Goal: Task Accomplishment & Management: Use online tool/utility

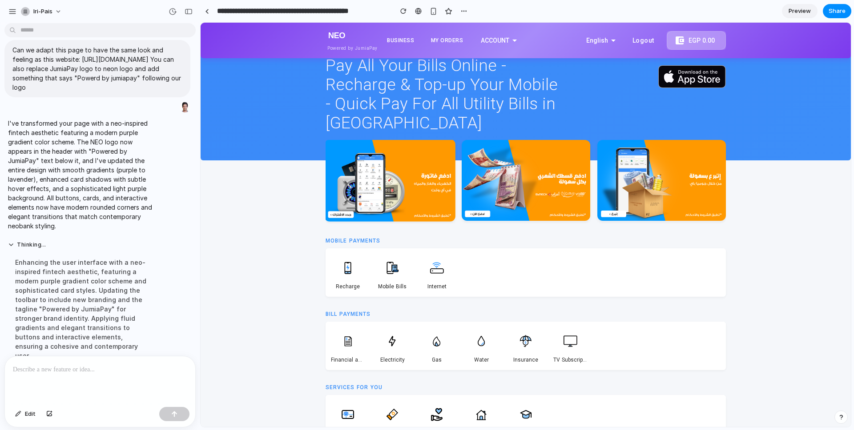
scroll to position [13, 0]
click at [267, 108] on div "Pay All Your Bills Online - Recharge & Top-up Your Mobile - Quick Pay For All U…" at bounding box center [526, 108] width 650 height 105
click at [80, 380] on div at bounding box center [100, 380] width 190 height 47
click at [319, 115] on div "Pay All Your Bills Online - Recharge & Top-up Your Mobile - Quick Pay For All U…" at bounding box center [526, 108] width 422 height 105
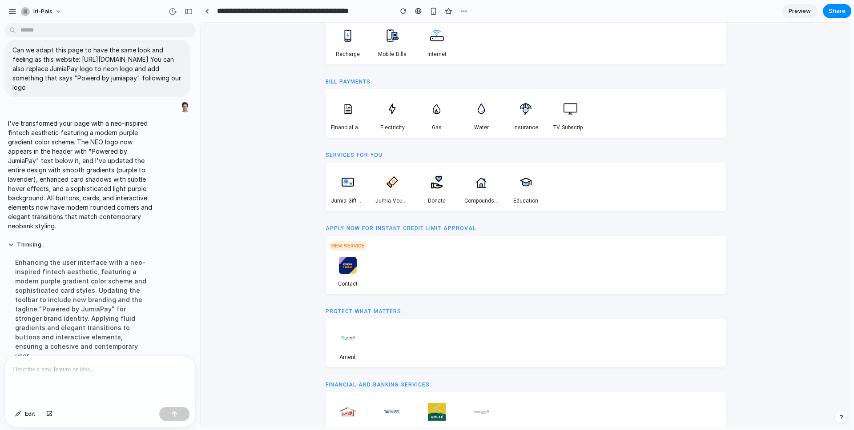
scroll to position [0, 0]
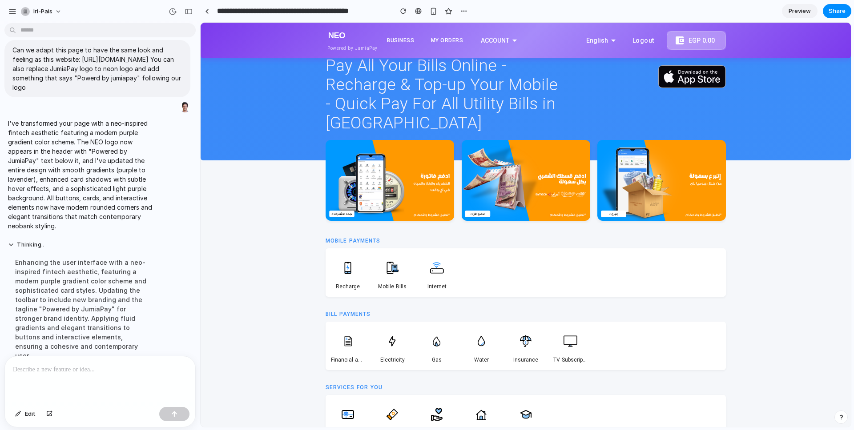
click at [158, 371] on p at bounding box center [100, 370] width 174 height 11
click at [34, 368] on p "**********" at bounding box center [100, 364] width 174 height 21
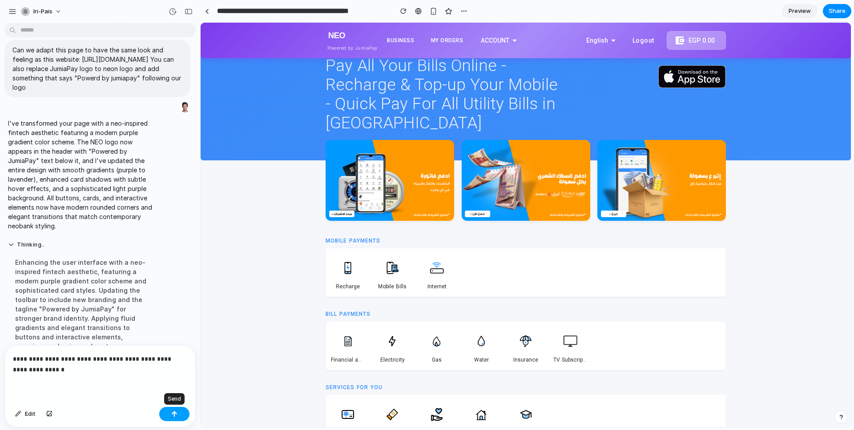
click at [174, 415] on div "button" at bounding box center [174, 414] width 6 height 6
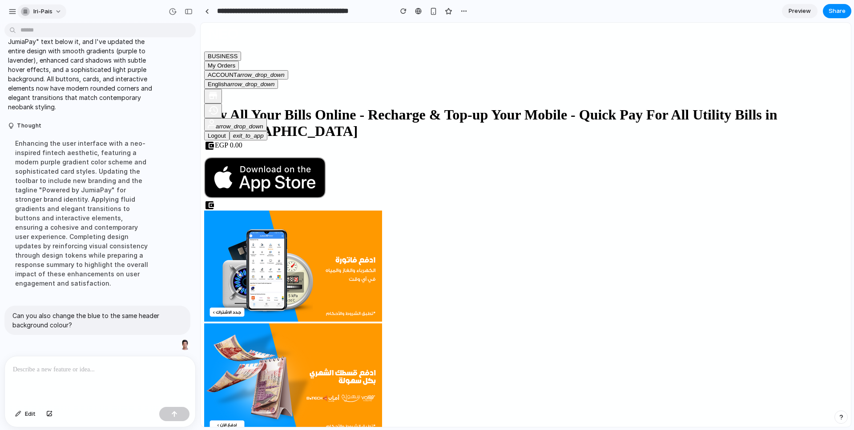
scroll to position [207, 0]
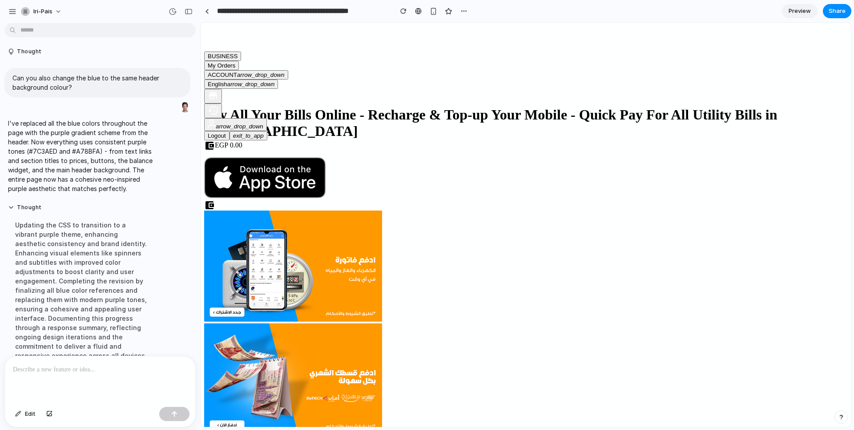
click at [264, 107] on div "Pay All Your Bills Online - Recharge & Top-up Your Mobile - Quick Pay For All U…" at bounding box center [525, 153] width 643 height 93
click at [117, 368] on p at bounding box center [100, 370] width 174 height 11
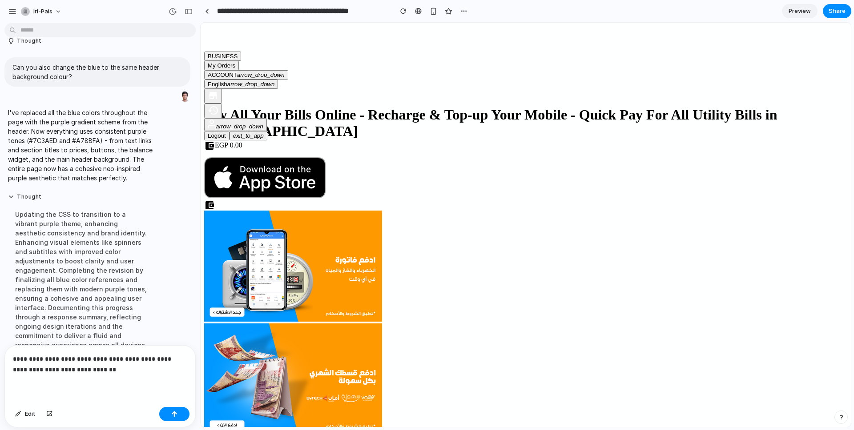
click at [17, 369] on p "**********" at bounding box center [100, 364] width 174 height 21
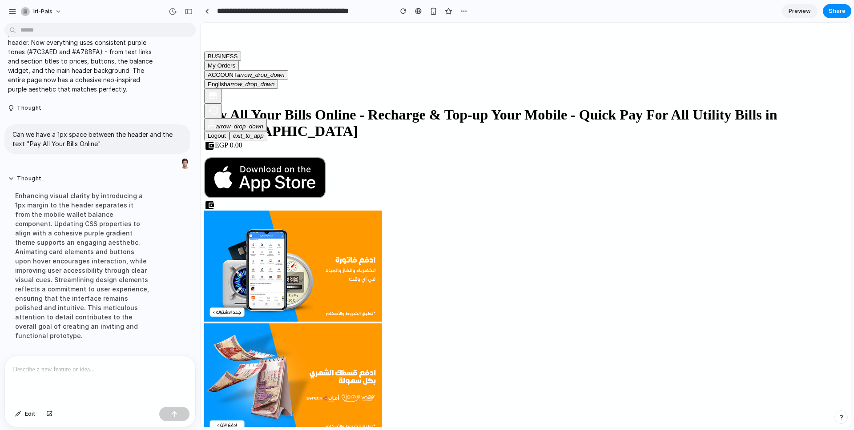
scroll to position [325, 0]
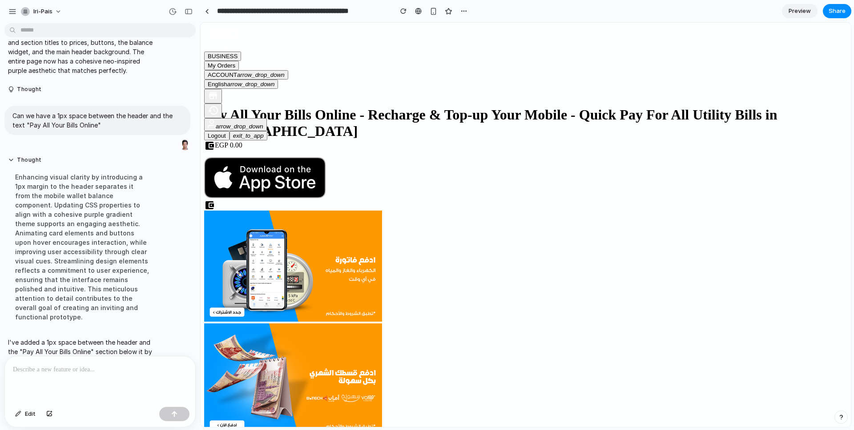
click at [135, 373] on p at bounding box center [100, 370] width 174 height 11
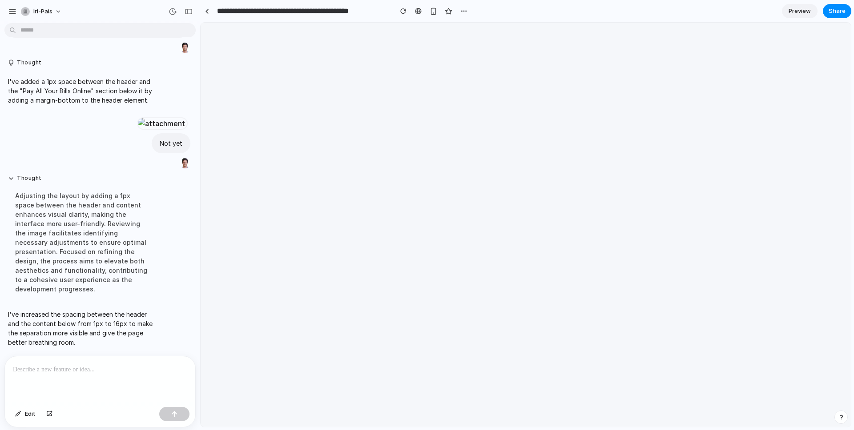
scroll to position [0, 0]
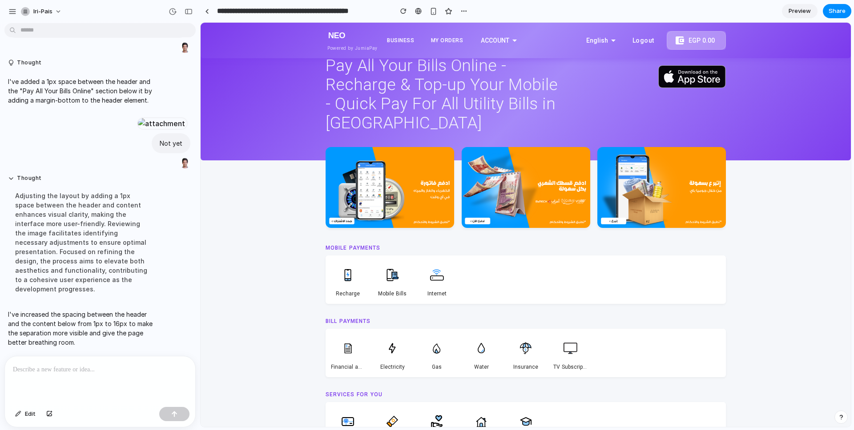
click at [132, 371] on p at bounding box center [100, 370] width 174 height 11
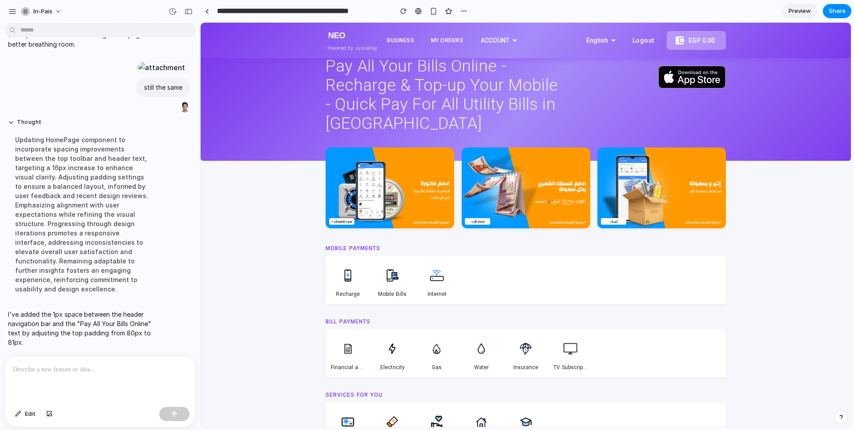
click at [62, 381] on div at bounding box center [100, 380] width 190 height 47
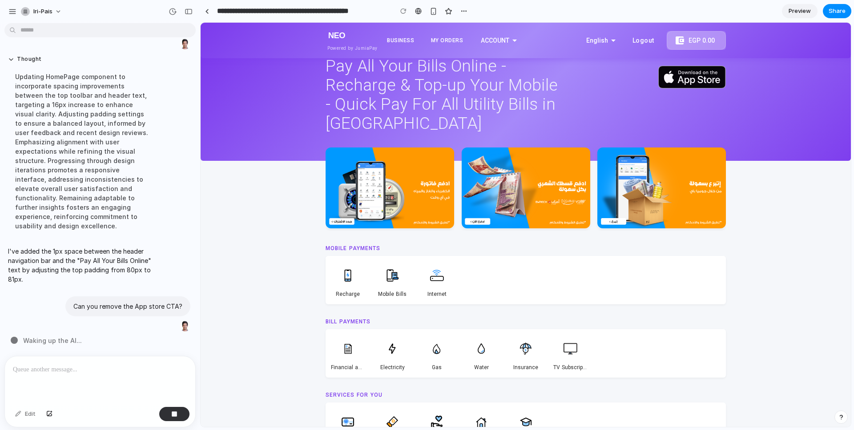
click at [75, 365] on p at bounding box center [100, 370] width 174 height 11
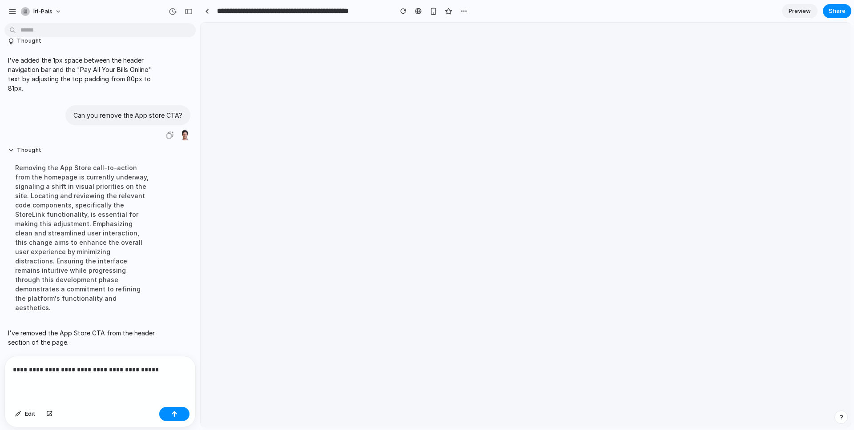
scroll to position [0, 0]
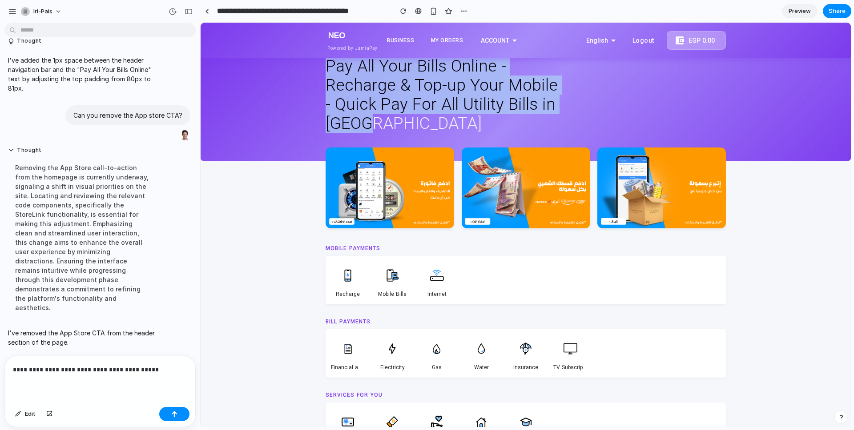
drag, startPoint x: 376, startPoint y: 125, endPoint x: 325, endPoint y: 71, distance: 73.6
click at [325, 71] on h1 "Pay All Your Bills Online - Recharge & Top-up Your Mobile - Quick Pay For All U…" at bounding box center [445, 94] width 240 height 76
copy h1 "Pay All Your Bills Online - Recharge & Top-up Your Mobile - Quick Pay For All U…"
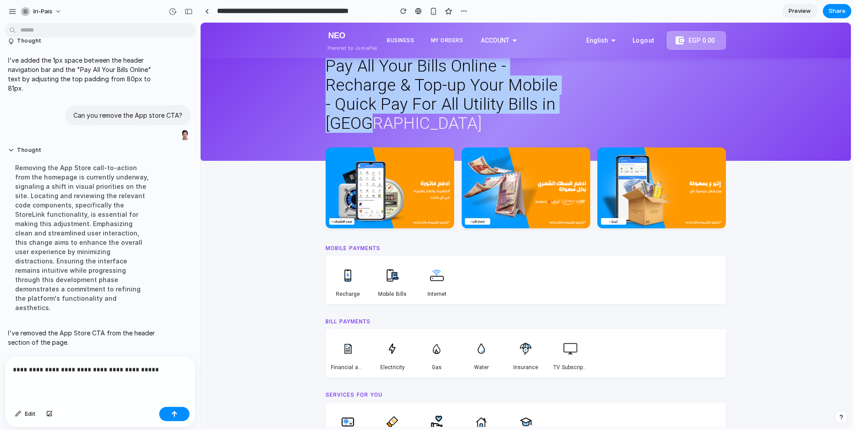
click at [158, 375] on p "**********" at bounding box center [100, 370] width 174 height 11
click at [157, 365] on p "**********" at bounding box center [100, 370] width 174 height 11
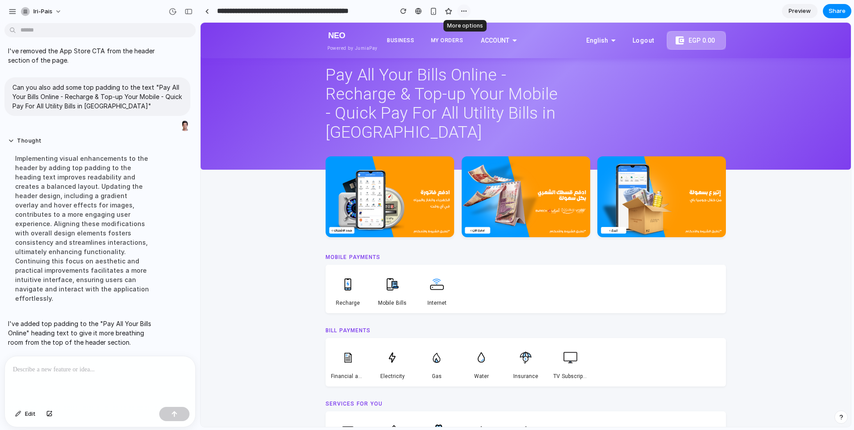
click at [463, 11] on div "button" at bounding box center [463, 11] width 7 height 7
click at [527, 7] on div "Duplicate Delete" at bounding box center [427, 215] width 854 height 430
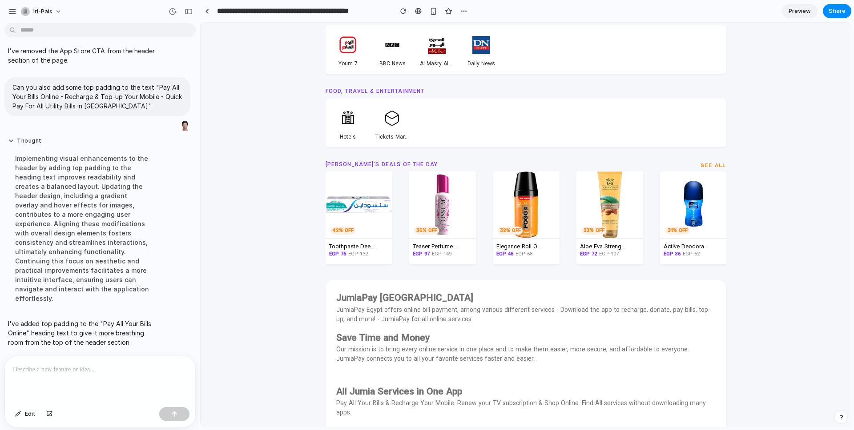
scroll to position [1152, 0]
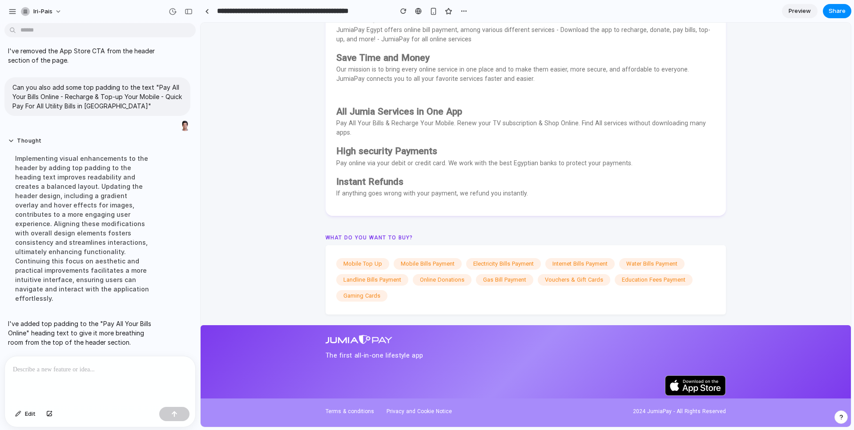
drag, startPoint x: 325, startPoint y: 355, endPoint x: 427, endPoint y: 356, distance: 101.8
click at [427, 356] on div "The first all-in-one lifestyle app" at bounding box center [425, 356] width 200 height 7
copy div "The first all-in-one lifestyle app"
click at [102, 372] on p at bounding box center [100, 370] width 174 height 11
click at [104, 370] on p at bounding box center [100, 370] width 174 height 11
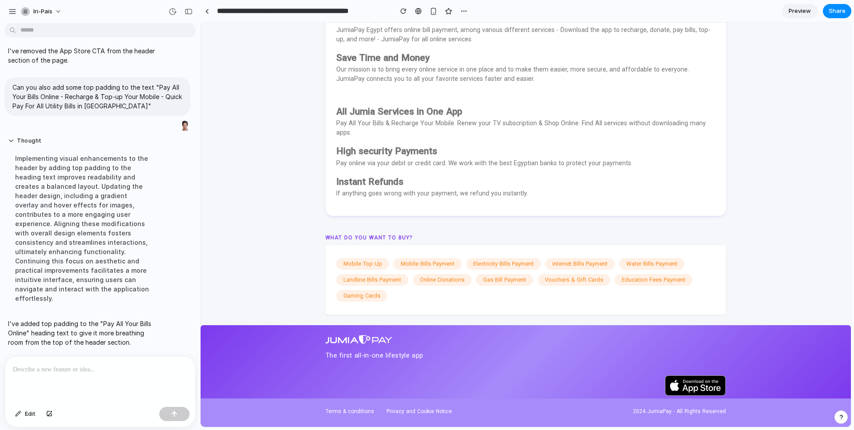
click at [101, 375] on div at bounding box center [100, 380] width 190 height 47
click at [273, 368] on footer "The first all-in-one lifestyle app English arrow_drop_down" at bounding box center [526, 361] width 650 height 73
click at [151, 368] on p at bounding box center [100, 370] width 174 height 11
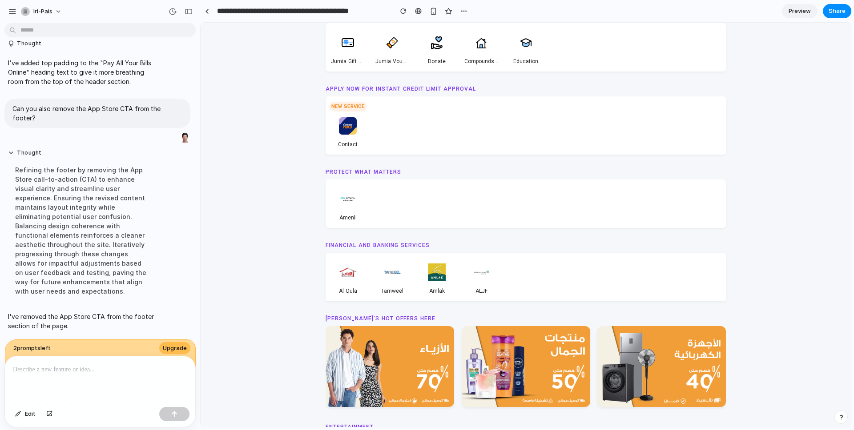
scroll to position [0, 0]
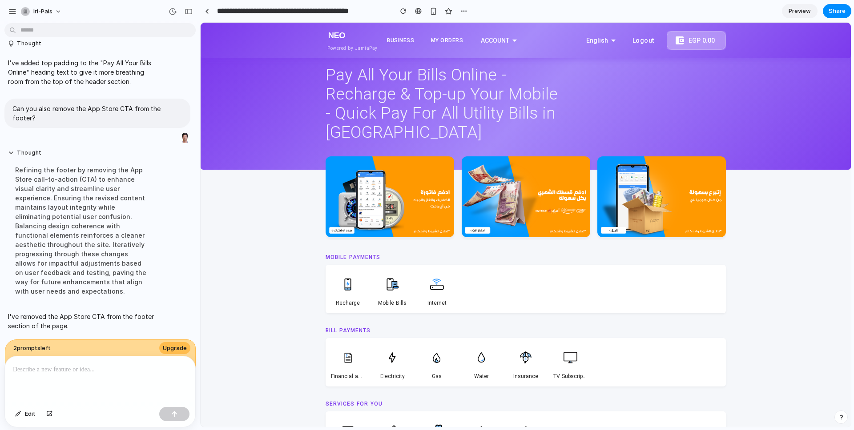
click at [123, 373] on p at bounding box center [100, 370] width 174 height 11
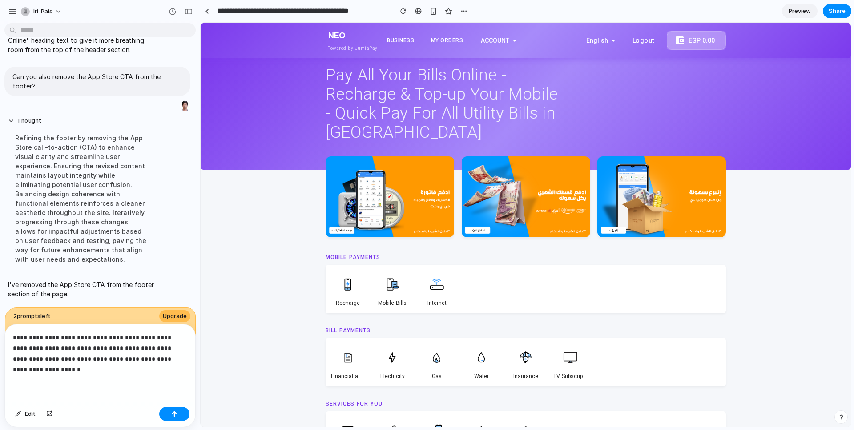
drag, startPoint x: 24, startPoint y: 347, endPoint x: 28, endPoint y: 339, distance: 8.9
click at [24, 347] on p "**********" at bounding box center [100, 354] width 174 height 43
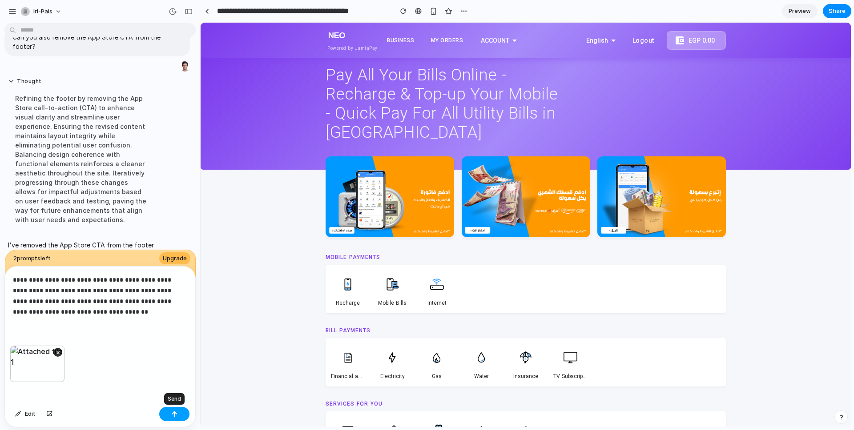
click at [170, 414] on button "button" at bounding box center [174, 414] width 30 height 14
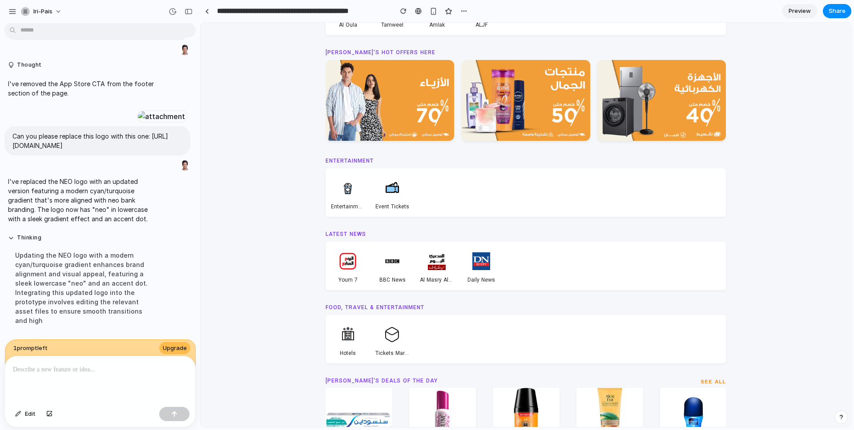
scroll to position [1126, 0]
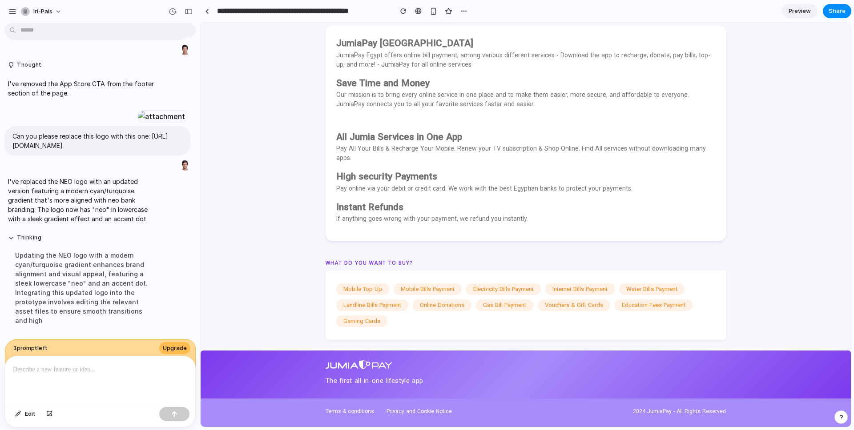
click at [116, 366] on p at bounding box center [100, 370] width 174 height 11
click at [182, 414] on button "button" at bounding box center [174, 414] width 30 height 14
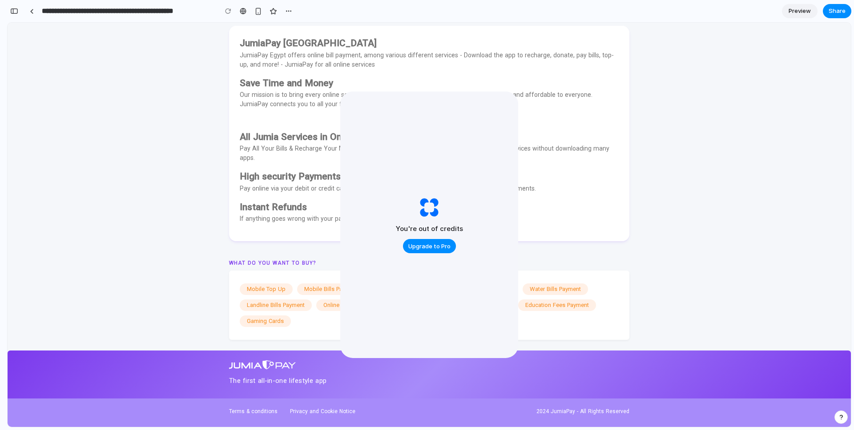
scroll to position [2216, 0]
click at [543, 199] on span "JumiaPay Egypt JumiaPay Egypt offers online bill payment, among various differe…" at bounding box center [429, 129] width 379 height 187
click at [526, 104] on p "Our mission is to bring every online service in one place and to make them easi…" at bounding box center [429, 98] width 379 height 19
click at [446, 242] on span "Upgrade to Pro" at bounding box center [429, 246] width 42 height 9
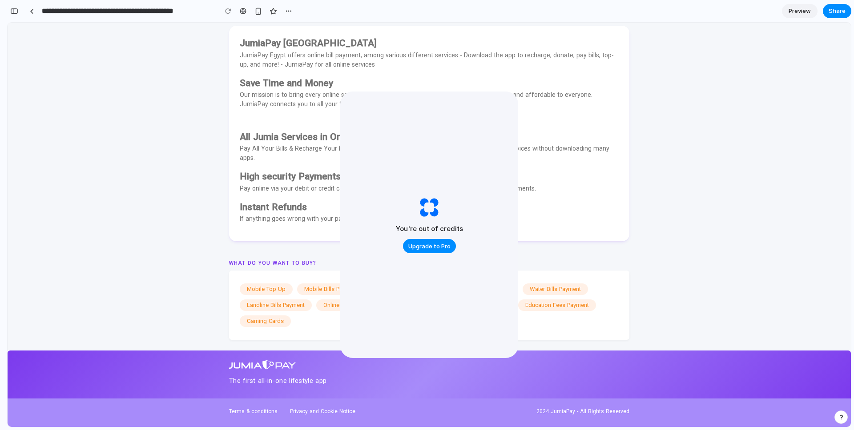
scroll to position [2216, 0]
click at [571, 148] on p "Pay All Your Bills & Recharge Your Mobile. Renew your TV subscription & Shop On…" at bounding box center [429, 152] width 379 height 19
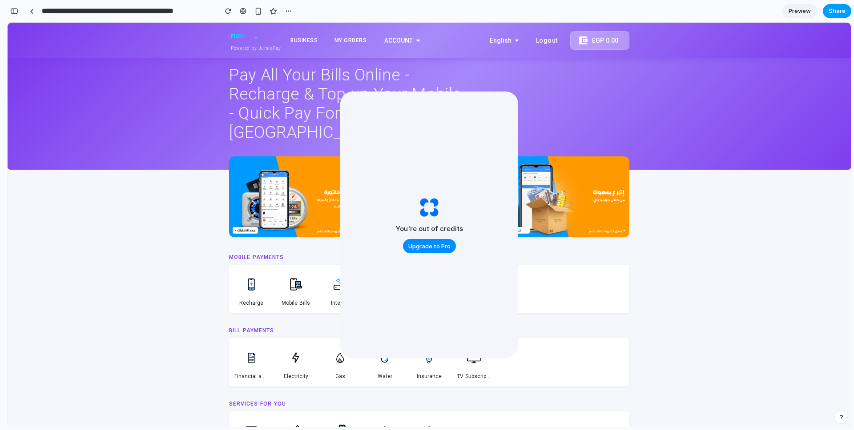
scroll to position [2309, 0]
click at [525, 116] on div "Pay All Your Bills Online - Recharge & Top-up Your Mobile - Quick Pay For All U…" at bounding box center [429, 101] width 400 height 91
click at [290, 8] on div "button" at bounding box center [288, 11] width 7 height 7
click at [627, 32] on div "Duplicate Delete" at bounding box center [427, 215] width 854 height 430
click at [437, 243] on span "Upgrade to Pro" at bounding box center [429, 246] width 42 height 9
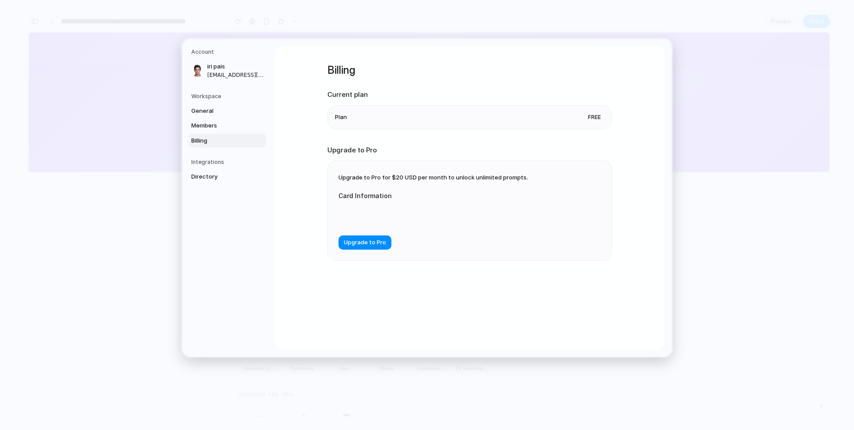
scroll to position [2293, 0]
drag, startPoint x: 365, startPoint y: 119, endPoint x: 309, endPoint y: 117, distance: 55.6
click at [364, 119] on li "Plan Free" at bounding box center [469, 116] width 269 height 23
click at [197, 43] on nav "Account iri pais [EMAIL_ADDRESS][DOMAIN_NAME] Workspace General Members Billing…" at bounding box center [228, 198] width 92 height 318
drag, startPoint x: 170, startPoint y: 49, endPoint x: 225, endPoint y: 40, distance: 55.9
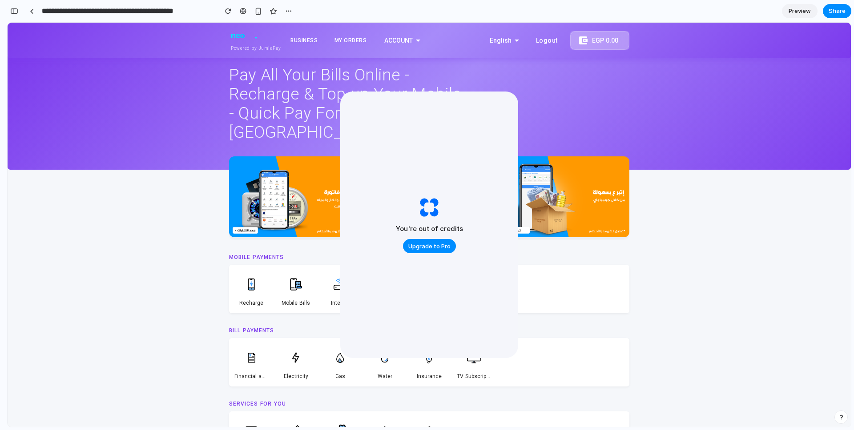
scroll to position [2309, 0]
click at [632, 126] on div "Pay All Your Bills Online - Recharge & Top-up Your Mobile - Quick Pay For All U…" at bounding box center [429, 113] width 422 height 114
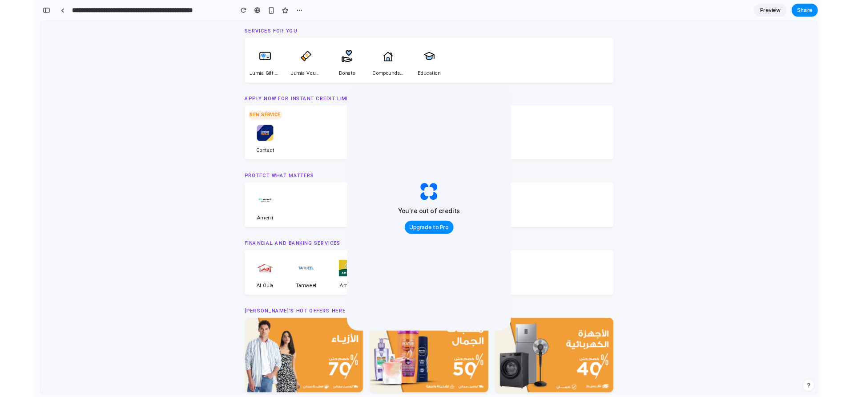
scroll to position [0, 0]
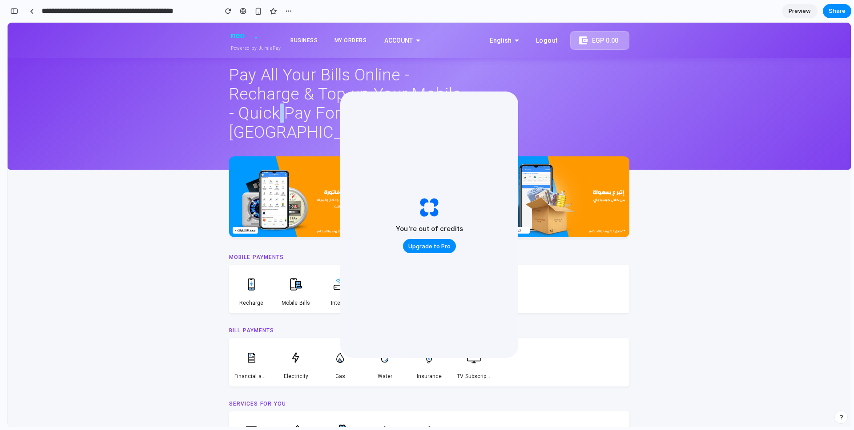
click at [804, 11] on span "Preview" at bounding box center [799, 11] width 22 height 9
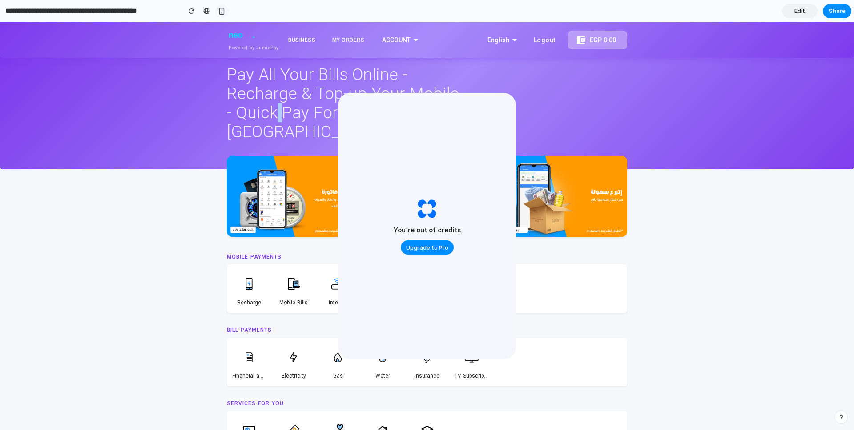
click at [223, 11] on div "button" at bounding box center [222, 12] width 8 height 8
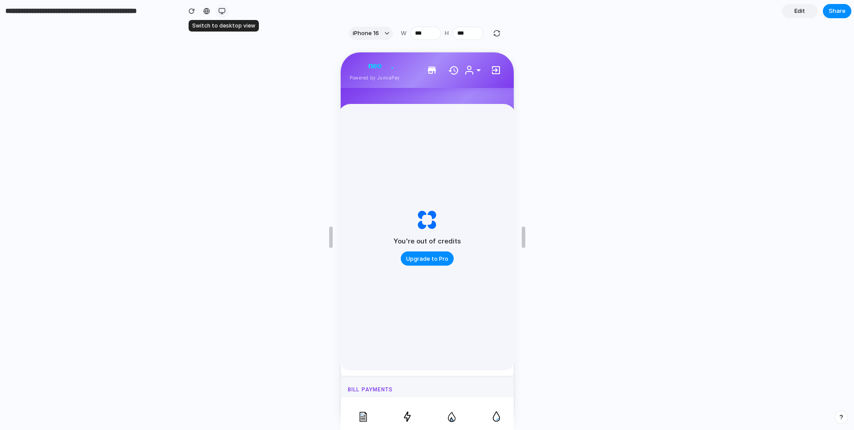
click at [223, 11] on div "button" at bounding box center [221, 11] width 7 height 7
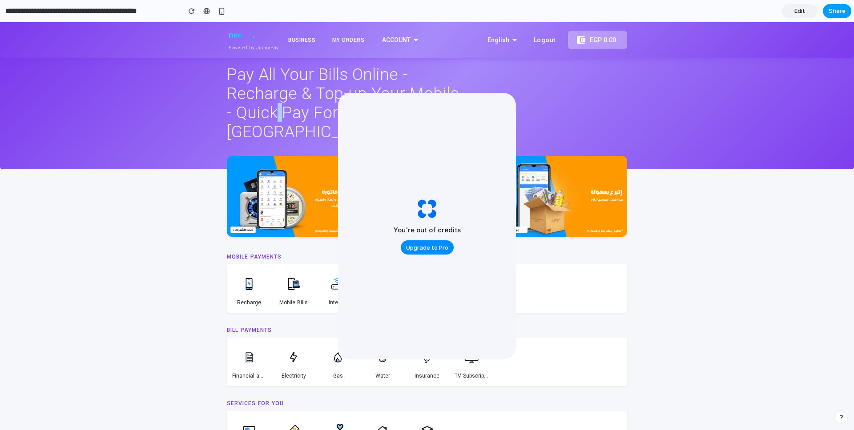
click at [843, 9] on span "Share" at bounding box center [836, 11] width 17 height 9
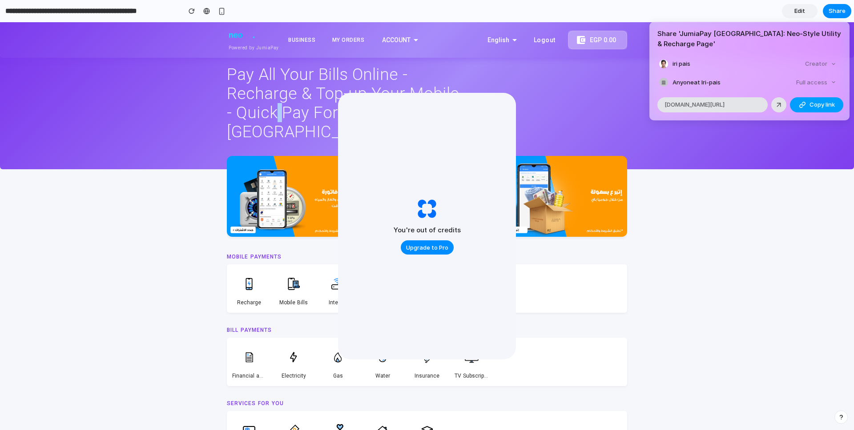
click at [815, 106] on span "Copy link" at bounding box center [821, 104] width 25 height 9
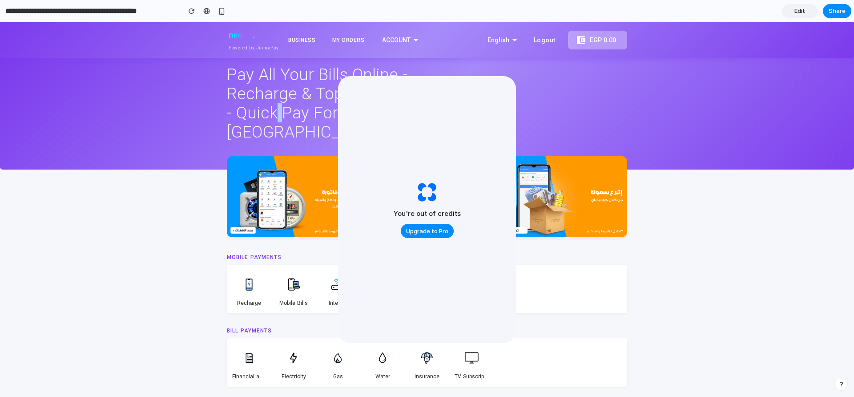
click at [833, 7] on div "Share ' JumiaPay [GEOGRAPHIC_DATA]: Neo-Style Utility & Recharge Page ' iri pai…" at bounding box center [427, 198] width 854 height 397
click at [439, 231] on span "Upgrade to Pro" at bounding box center [427, 231] width 42 height 9
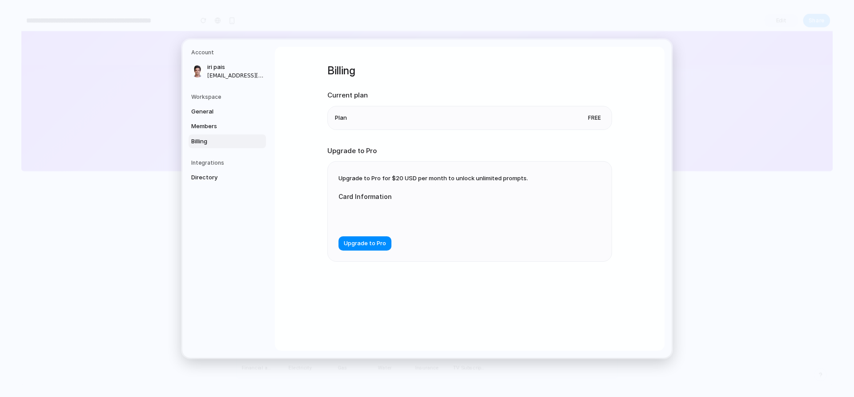
drag, startPoint x: 113, startPoint y: 188, endPoint x: 118, endPoint y: 165, distance: 23.5
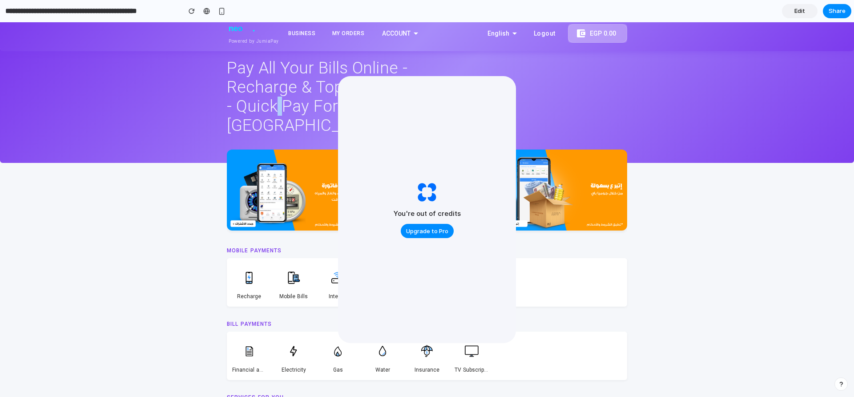
scroll to position [10, 0]
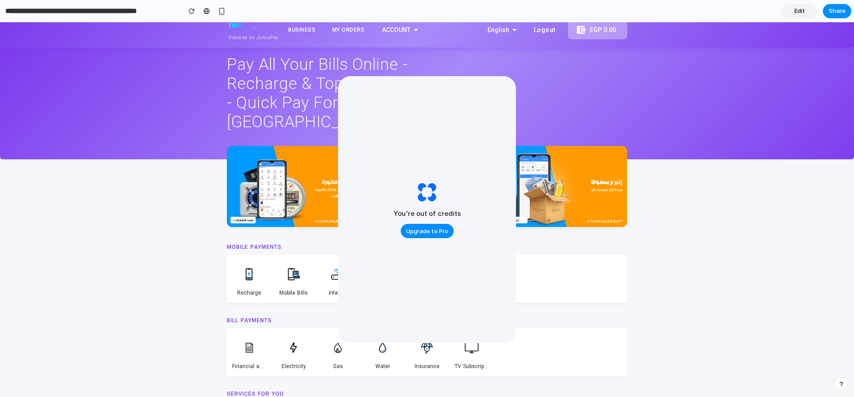
click at [283, 87] on h1 "Pay All Your Bills Online - Recharge & Top-up Your Mobile - Quick Pay For All U…" at bounding box center [347, 88] width 240 height 85
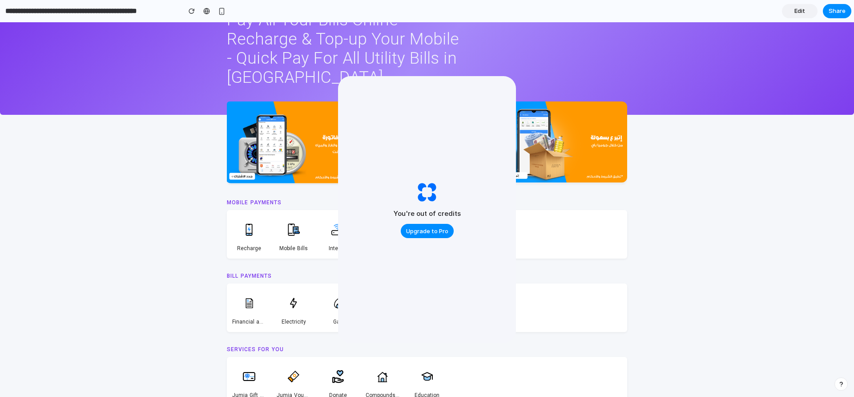
scroll to position [0, 0]
